Goal: Information Seeking & Learning: Understand process/instructions

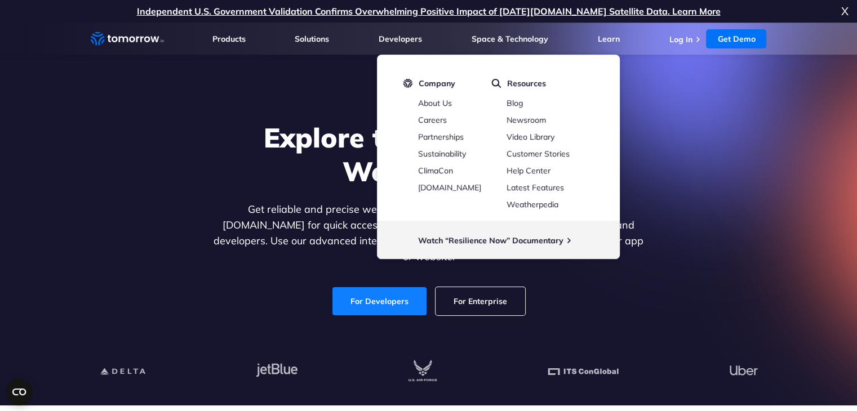
click at [376, 294] on link "For Developers" at bounding box center [380, 301] width 94 height 28
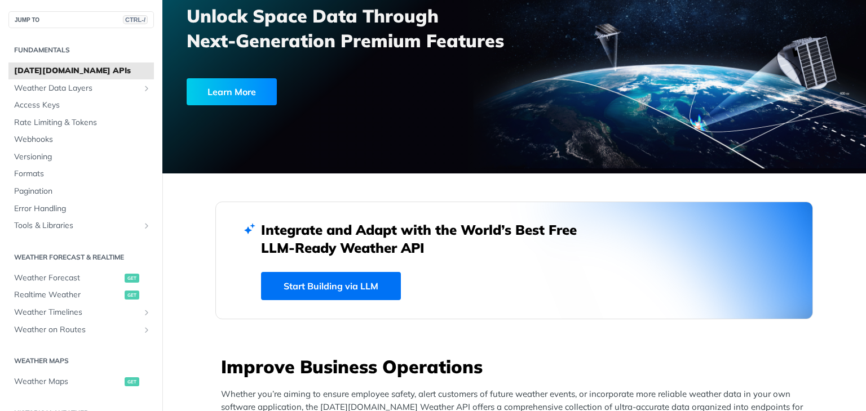
scroll to position [169, 0]
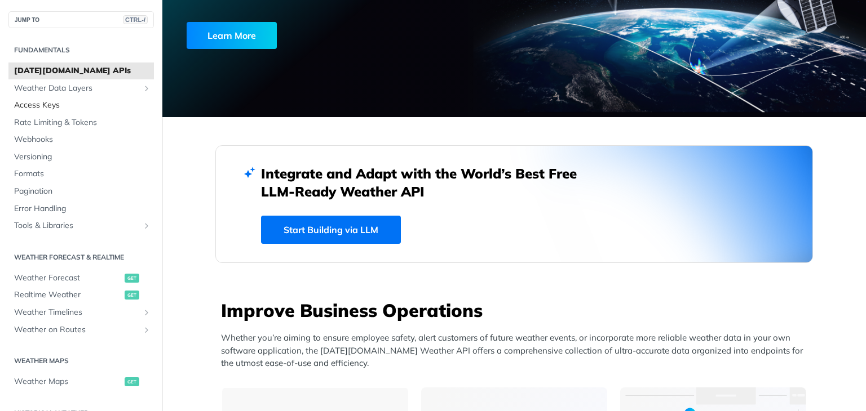
click at [45, 107] on span "Access Keys" at bounding box center [82, 105] width 137 height 11
